Goal: Navigation & Orientation: Find specific page/section

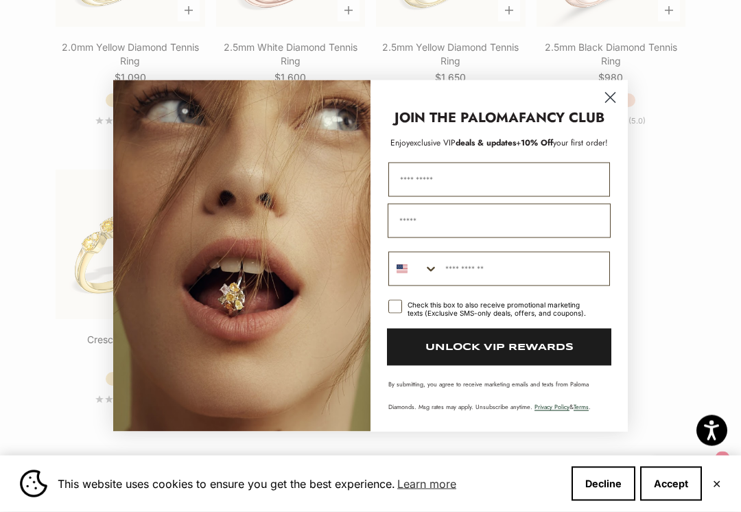
scroll to position [2027, 0]
click at [600, 97] on icon "Close dialog" at bounding box center [610, 98] width 24 height 24
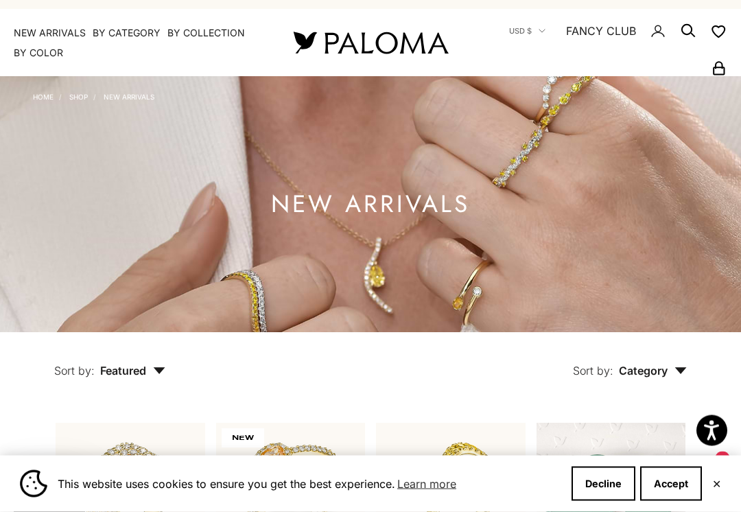
scroll to position [0, 0]
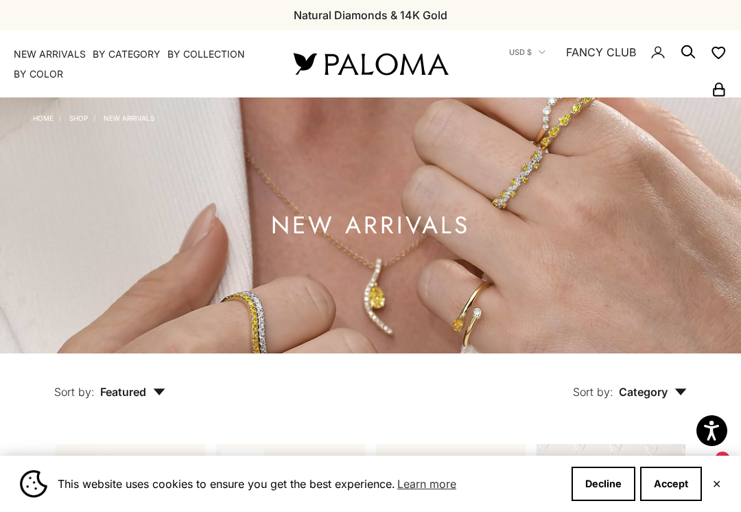
click at [123, 60] on summary "By Category" at bounding box center [127, 54] width 68 height 14
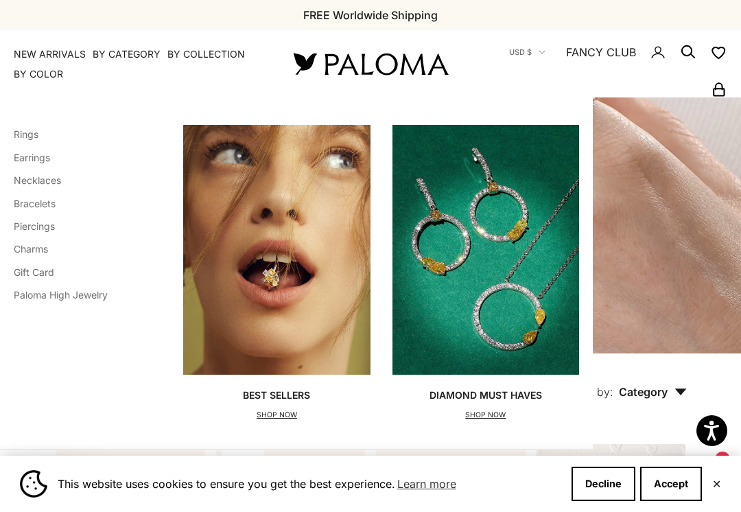
click at [40, 158] on link "Earrings" at bounding box center [32, 158] width 36 height 12
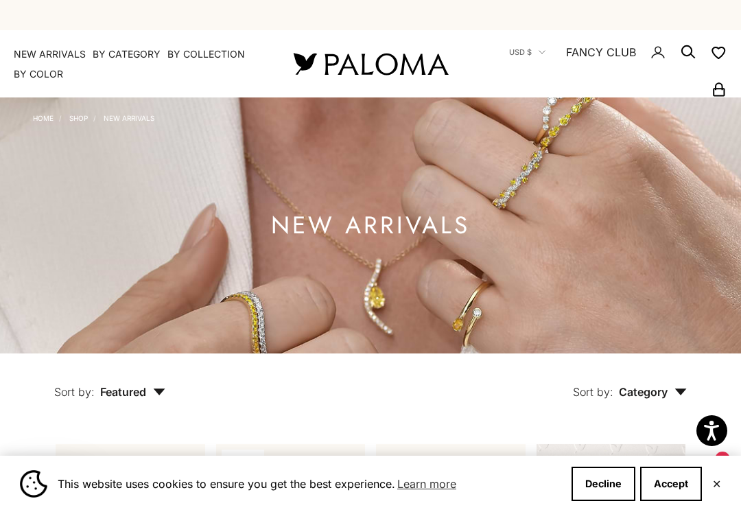
click at [144, 57] on summary "By Category" at bounding box center [127, 54] width 68 height 14
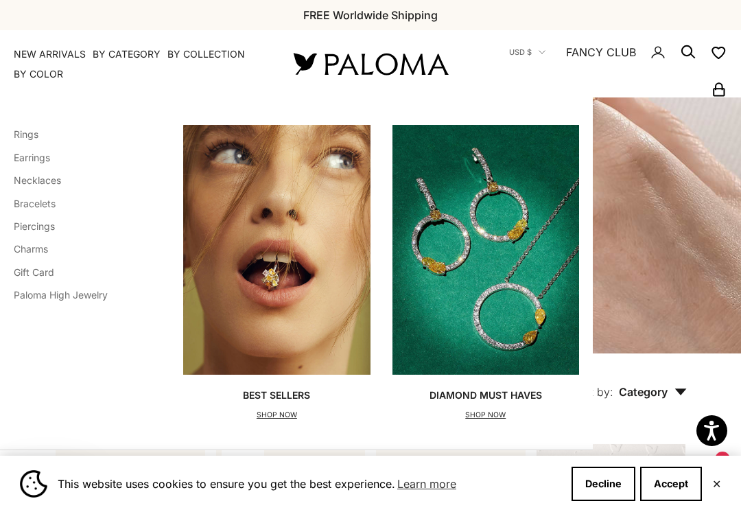
click at [49, 155] on link "Earrings" at bounding box center [32, 158] width 36 height 12
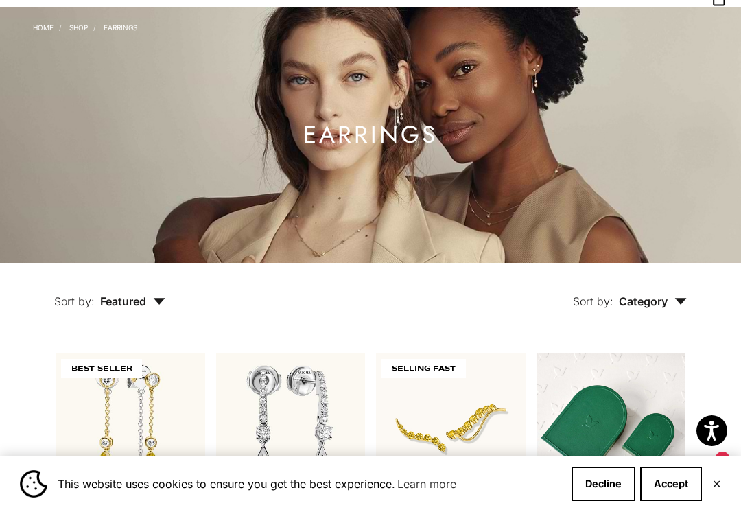
scroll to position [186, 0]
